Goal: Information Seeking & Learning: Learn about a topic

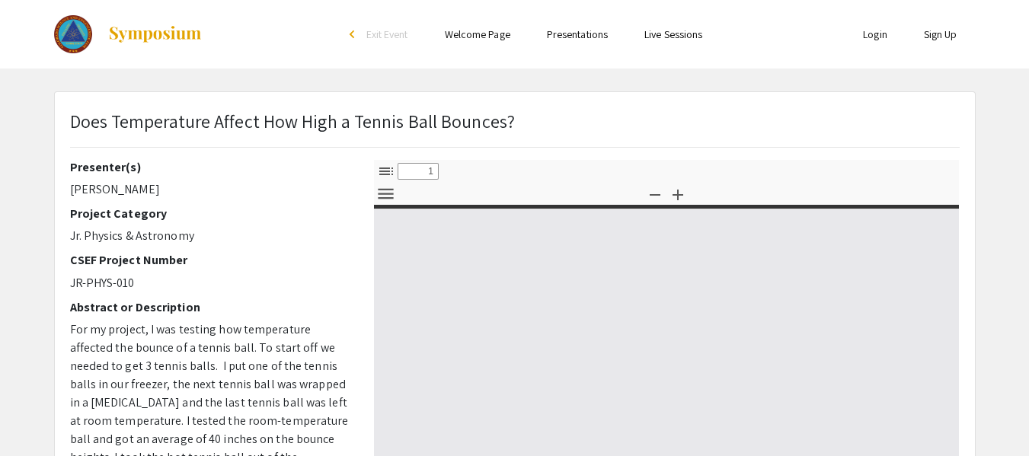
select select "custom"
type input "0"
select select "custom"
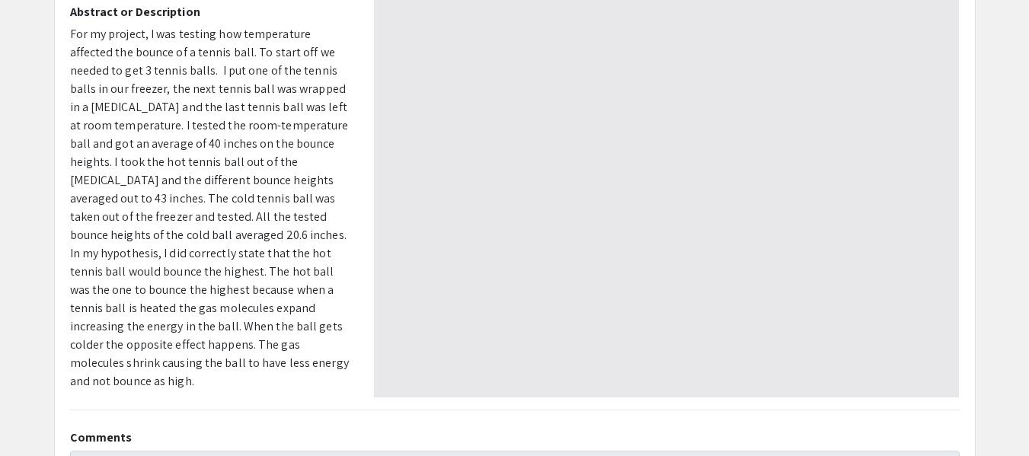
type input "1"
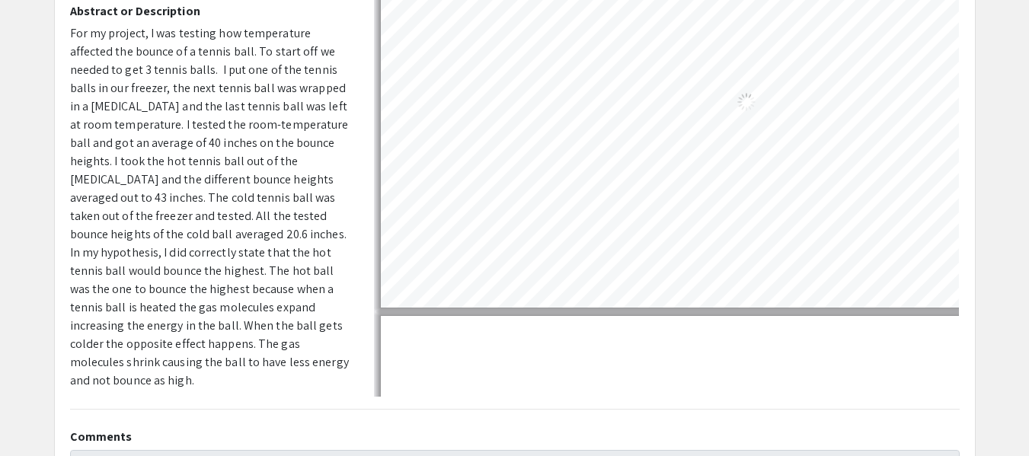
select select "auto"
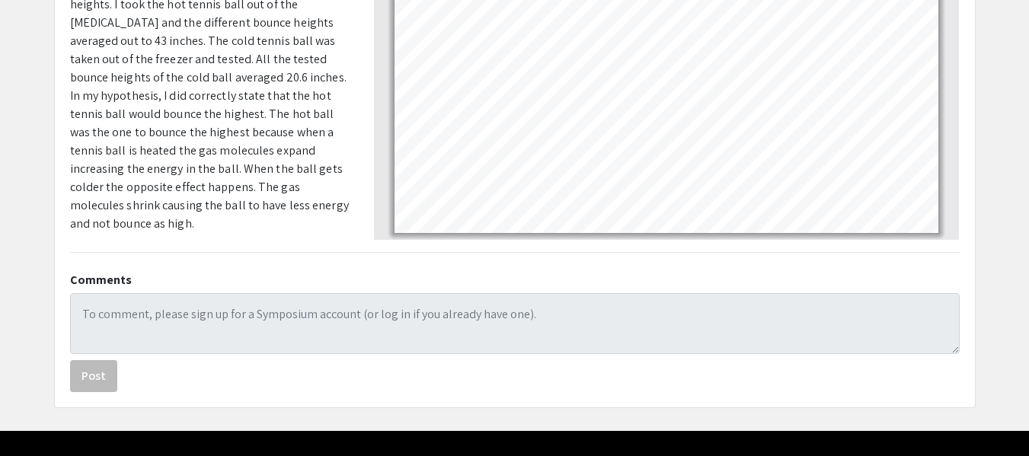
scroll to position [454, 0]
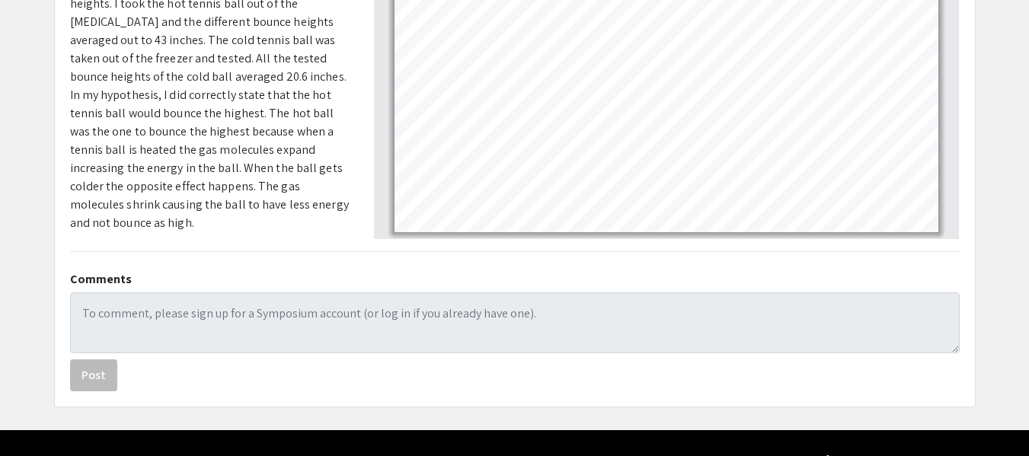
type input "6"
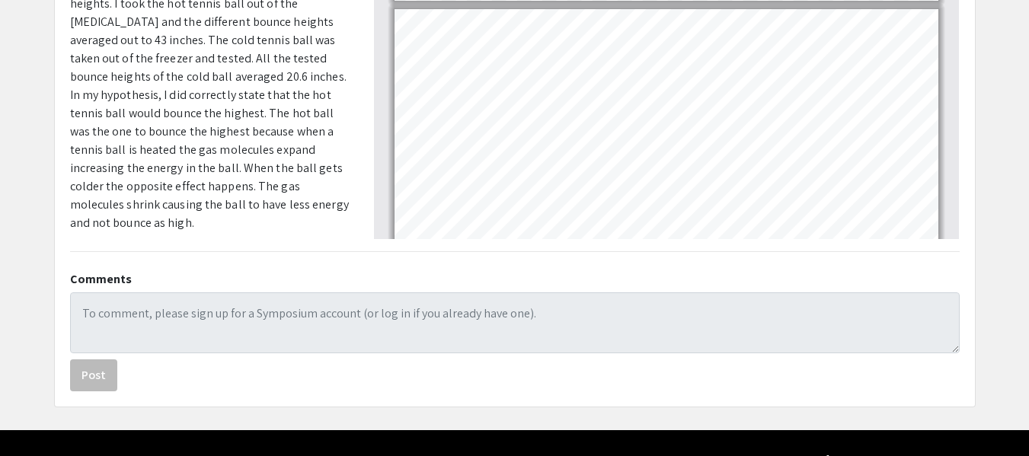
scroll to position [1612, 0]
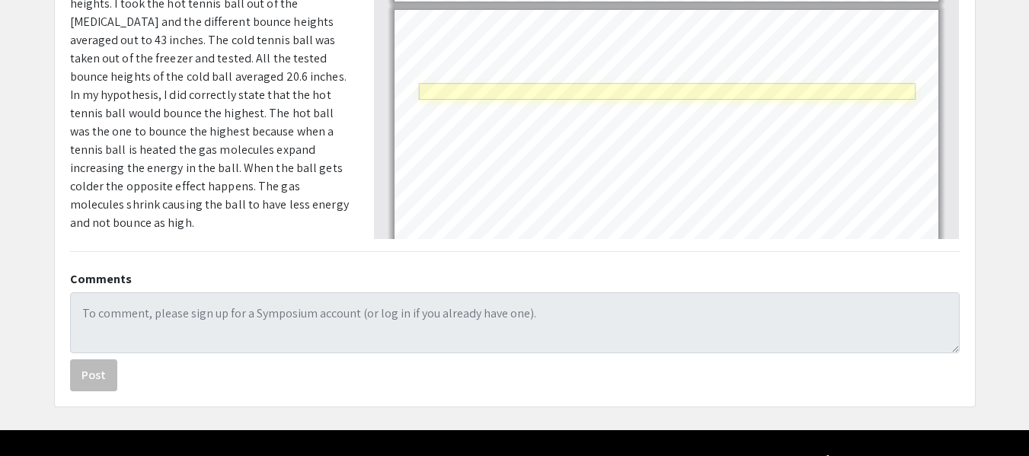
click at [584, 90] on link "Page 7" at bounding box center [668, 92] width 498 height 17
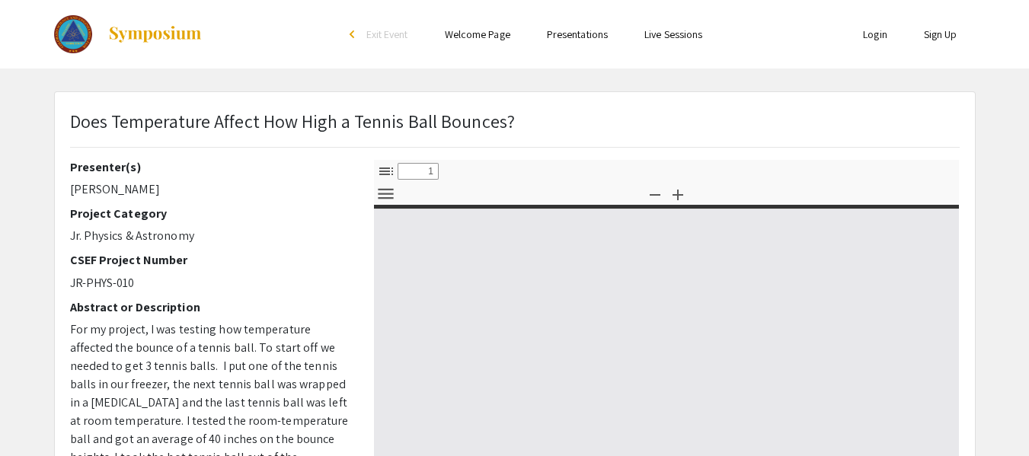
select select "custom"
type input "0"
select select "custom"
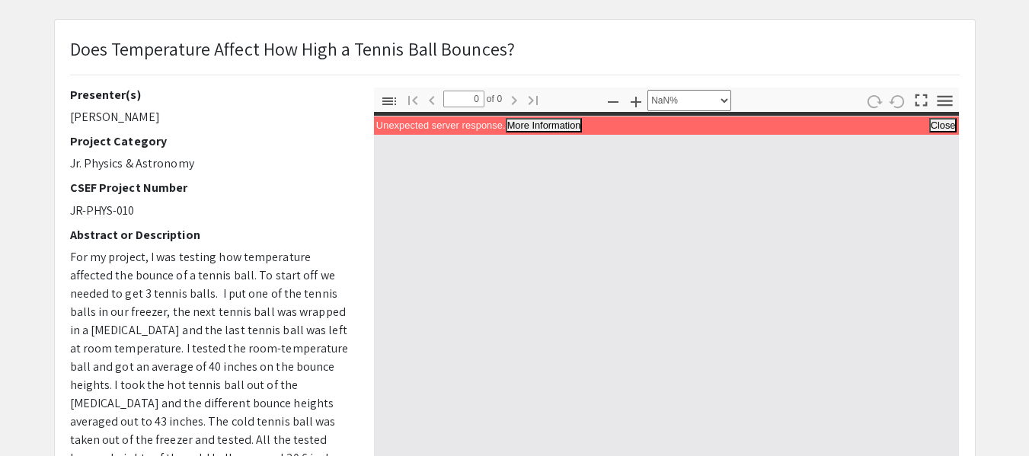
scroll to position [142, 0]
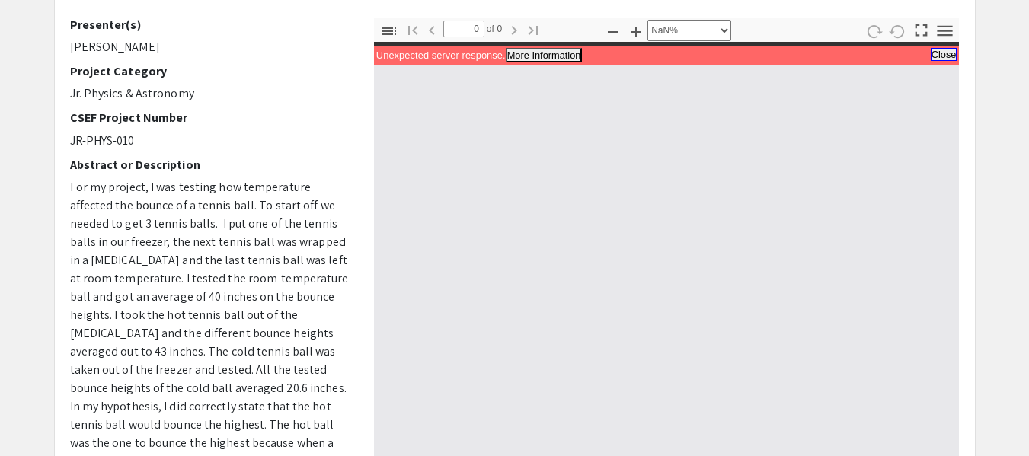
click at [945, 57] on button "Close" at bounding box center [944, 54] width 27 height 13
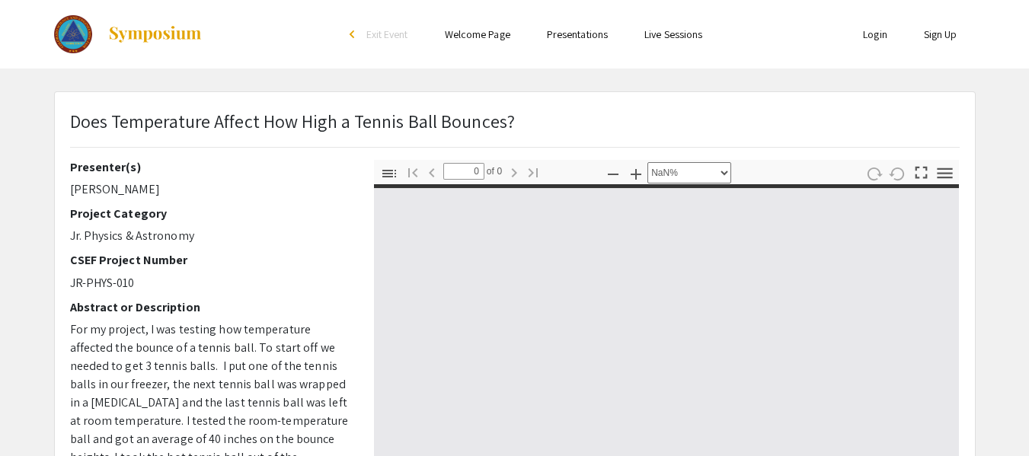
scroll to position [28, 0]
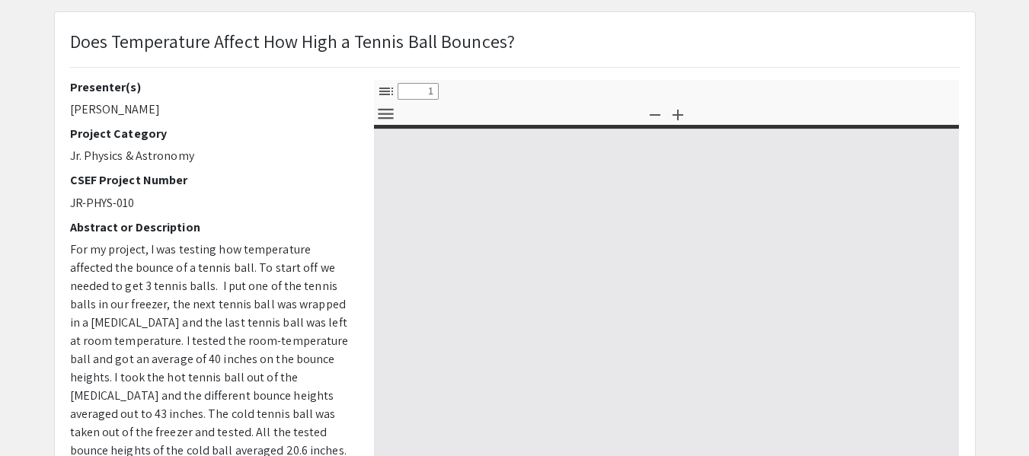
select select "custom"
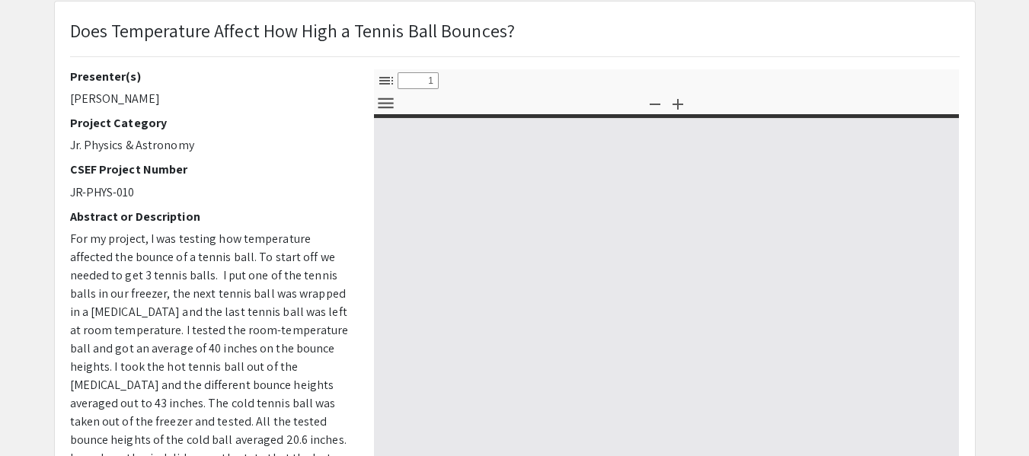
type input "0"
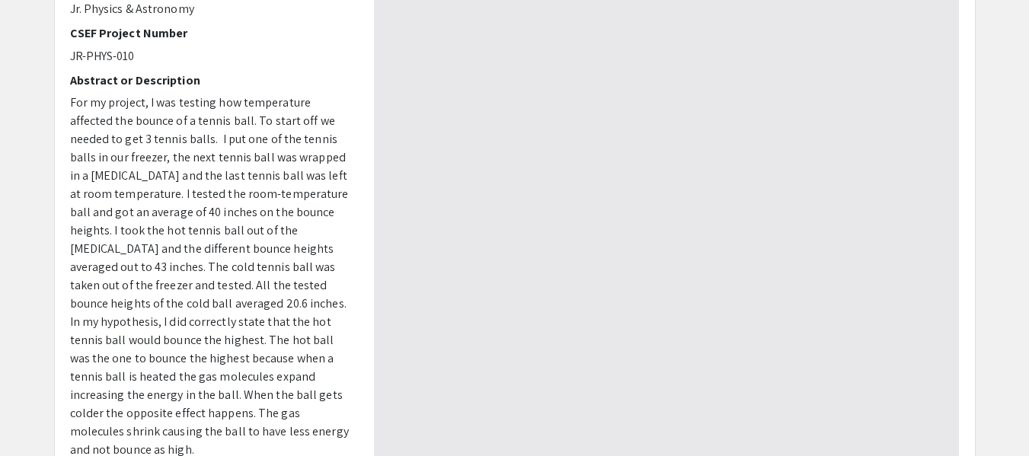
select select "auto"
type input "1"
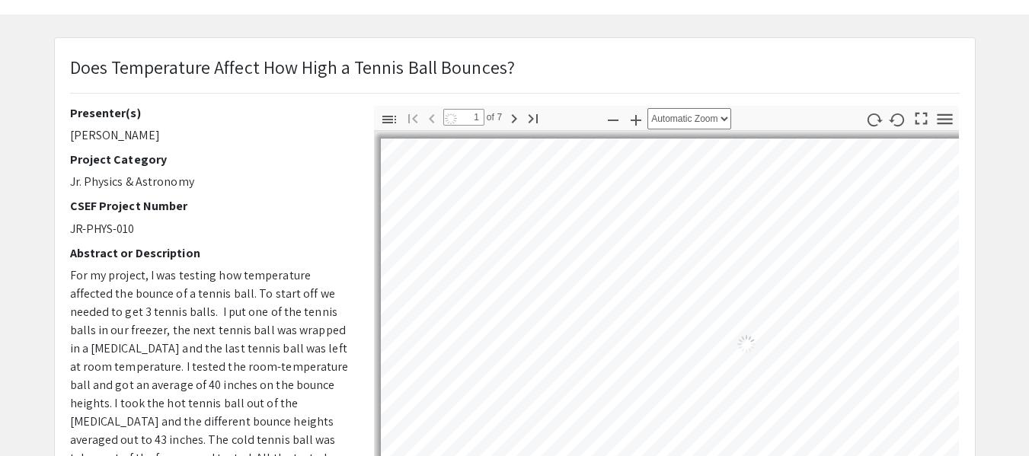
select select "auto"
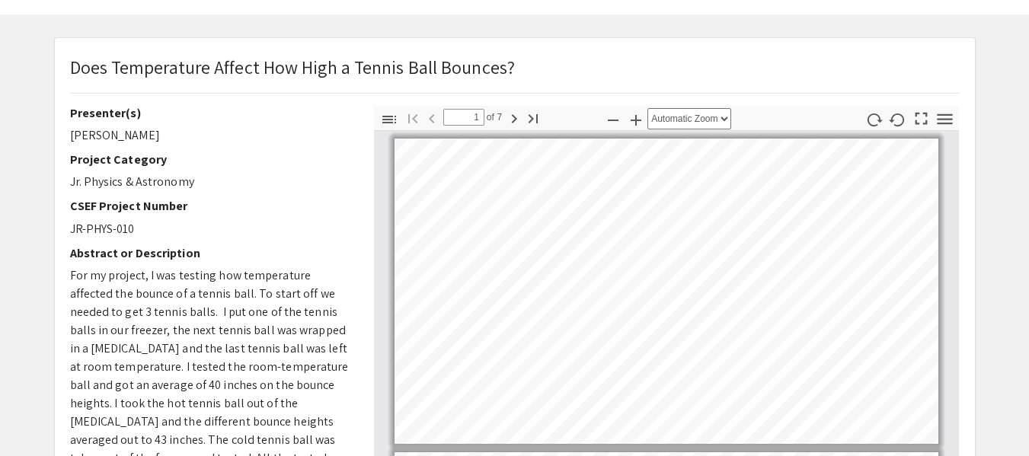
scroll to position [53, 0]
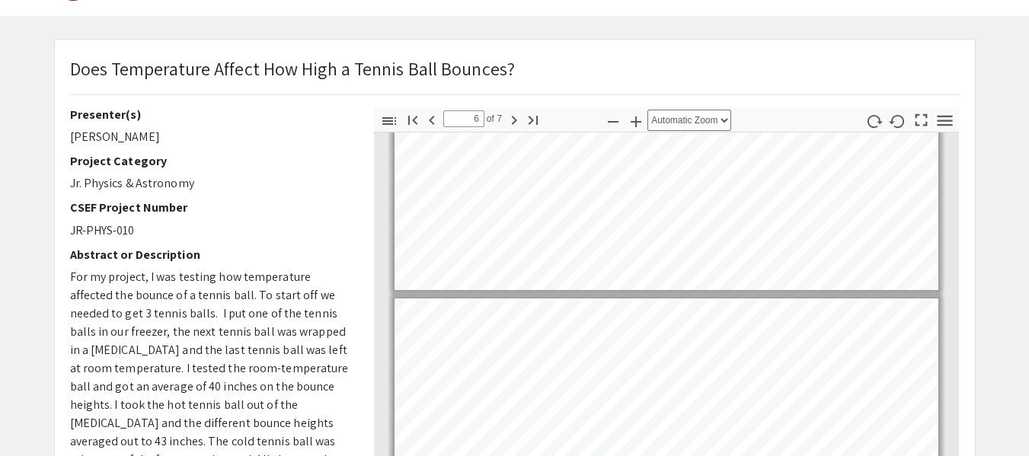
type input "7"
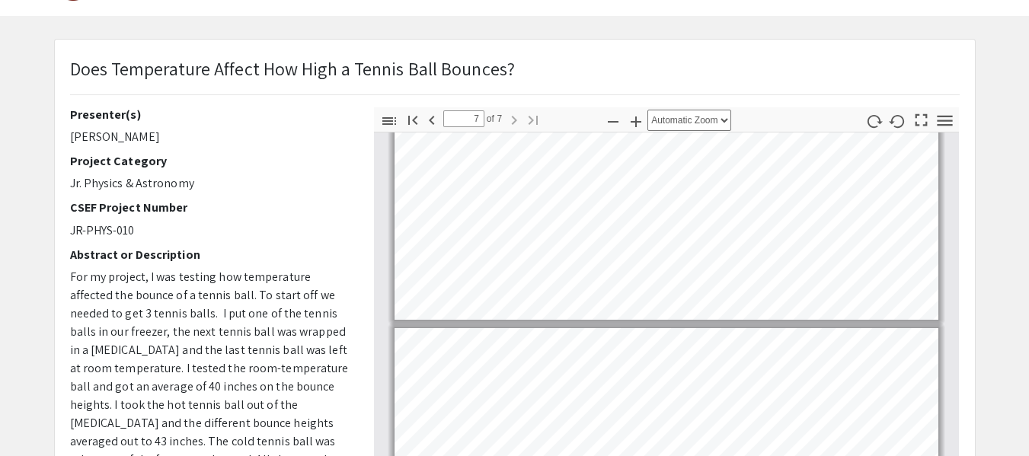
scroll to position [246, 0]
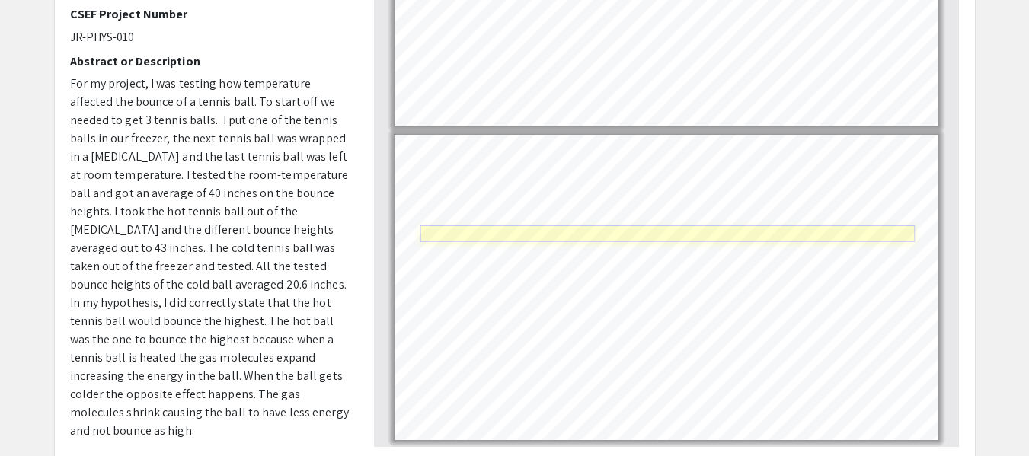
click at [596, 228] on link "Page 7" at bounding box center [667, 234] width 495 height 17
